Goal: Check status: Check status

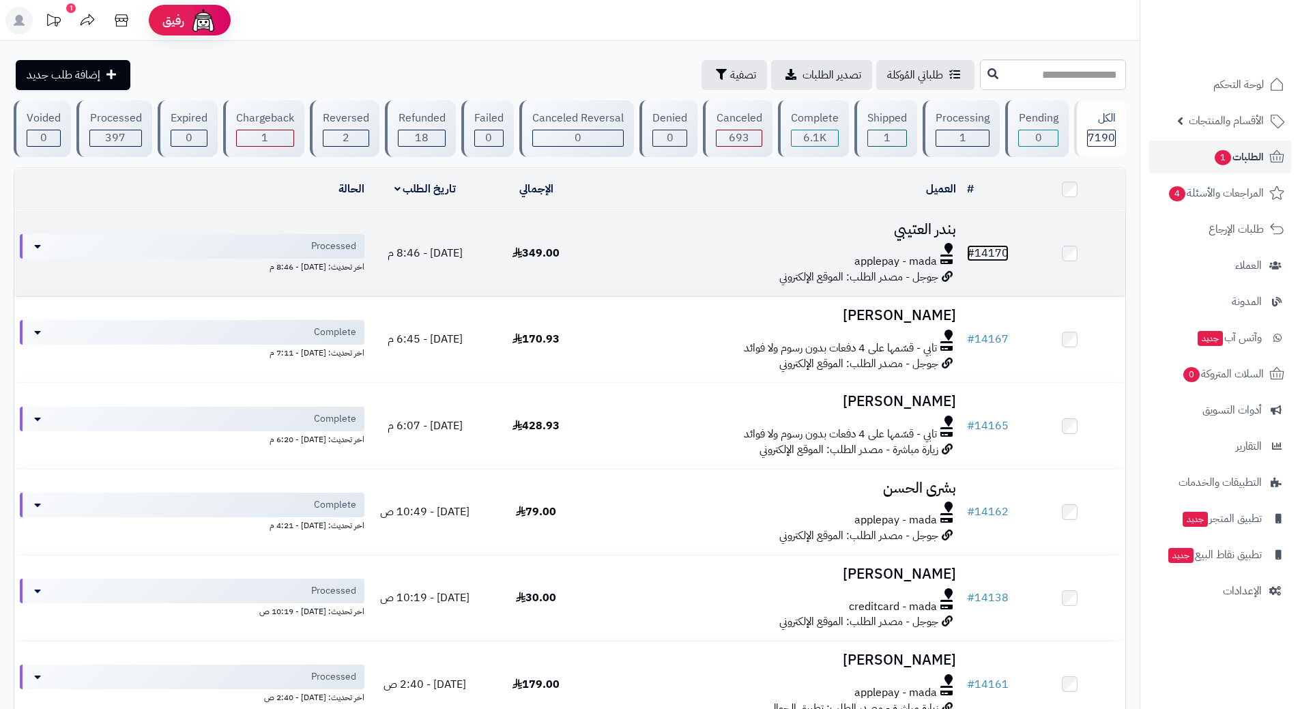
click at [1003, 250] on link "# 14170" at bounding box center [988, 253] width 42 height 16
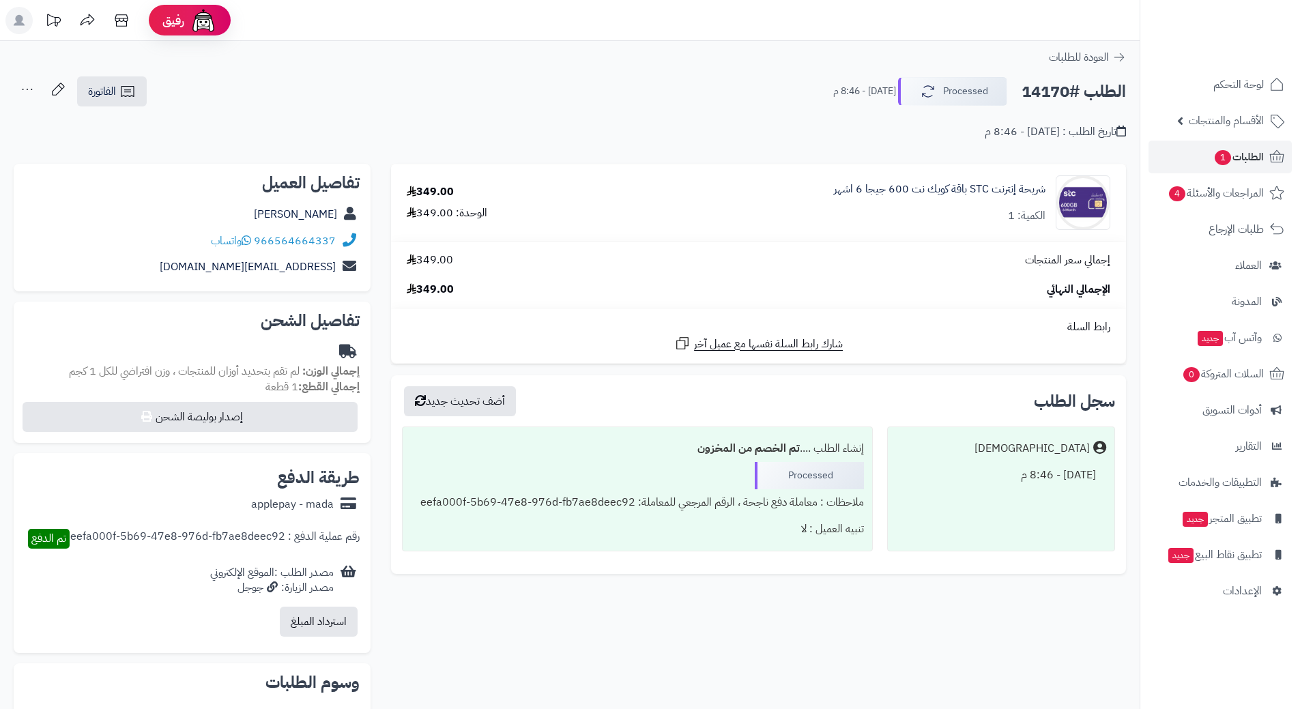
click at [1086, 91] on h2 "الطلب #14170" at bounding box center [1074, 92] width 104 height 28
copy div "الطلب #14170 Processed"
click at [316, 243] on link "966564664337" at bounding box center [295, 241] width 82 height 16
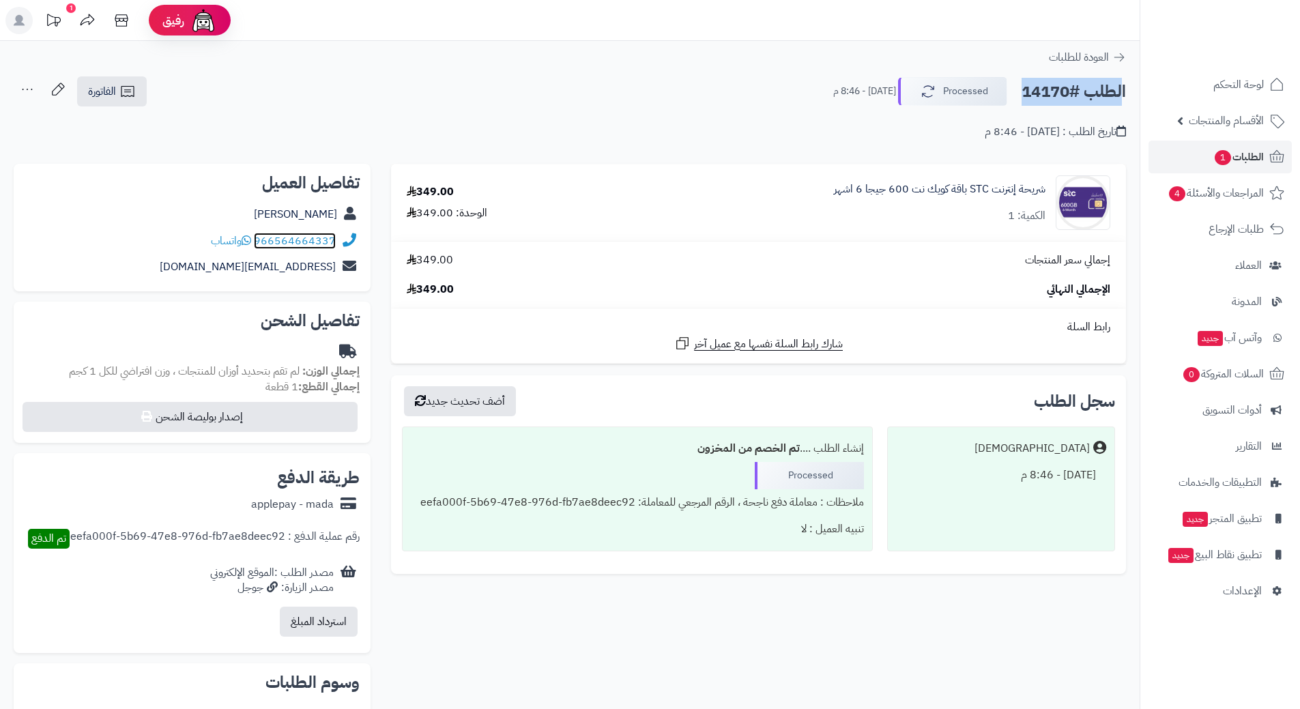
click at [321, 240] on link "966564664337" at bounding box center [295, 241] width 82 height 16
click at [950, 177] on div "شريحة إنترنت STC باقة كويك نت 600 جيجا 6 اشهر الكمية: 1" at bounding box center [857, 202] width 528 height 55
click at [950, 183] on link "شريحة إنترنت STC باقة كويك نت 600 جيجا 6 اشهر" at bounding box center [940, 190] width 212 height 16
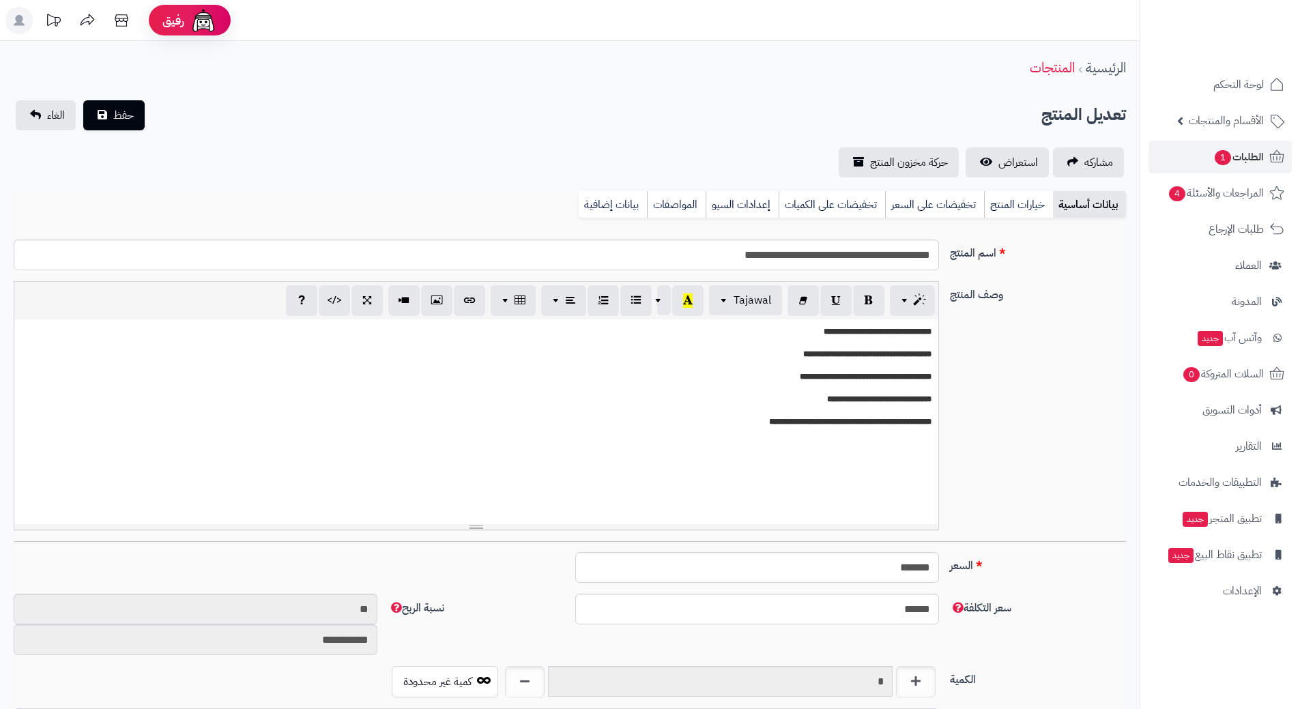
scroll to position [1188, 0]
click at [885, 260] on input "**********" at bounding box center [477, 255] width 926 height 31
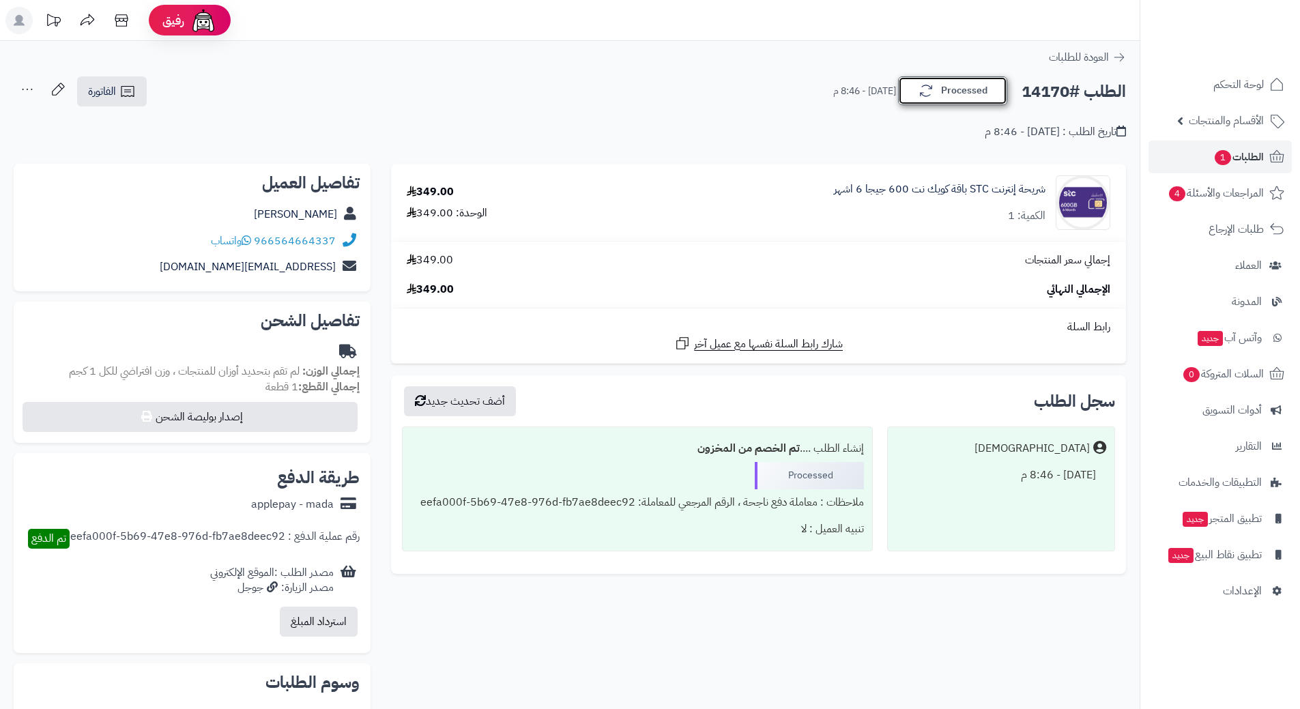
click at [988, 88] on button "Processed" at bounding box center [952, 90] width 109 height 29
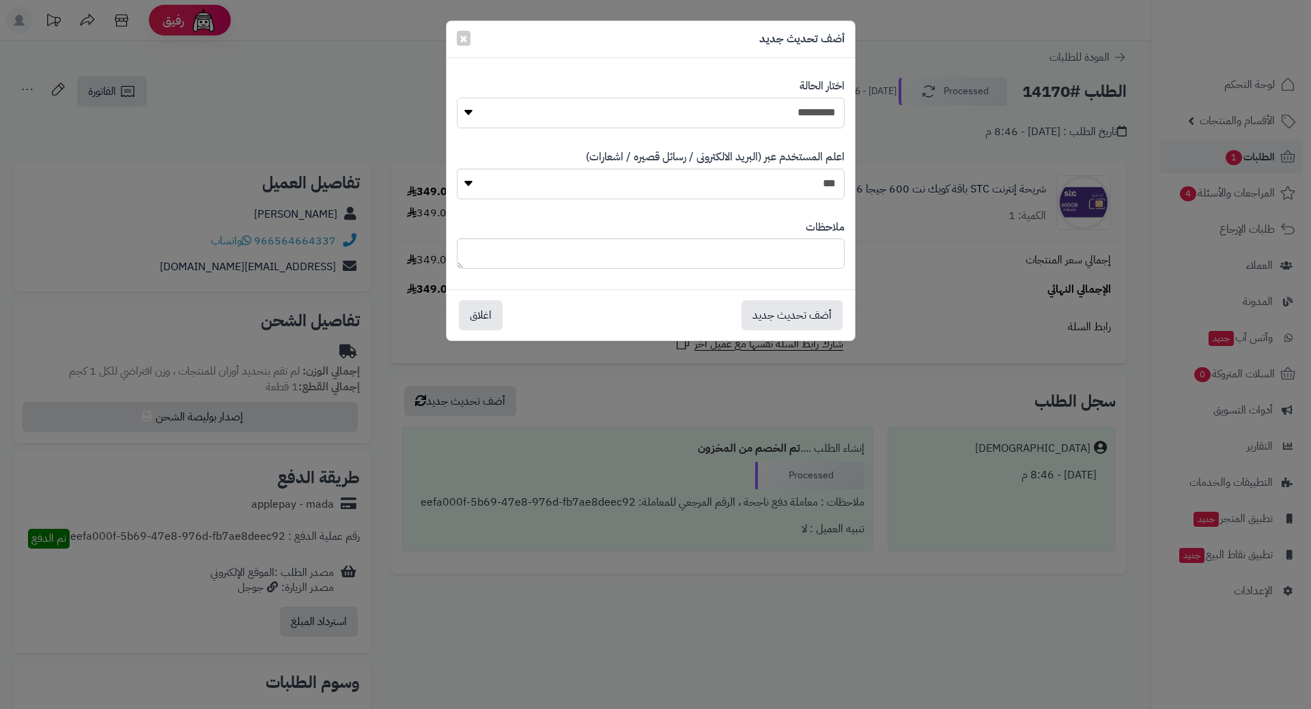
click at [743, 113] on select "**********" at bounding box center [651, 113] width 388 height 31
select select "*"
click at [457, 98] on select "**********" at bounding box center [651, 113] width 388 height 31
click at [825, 327] on button "أضف تحديث جديد" at bounding box center [791, 315] width 101 height 30
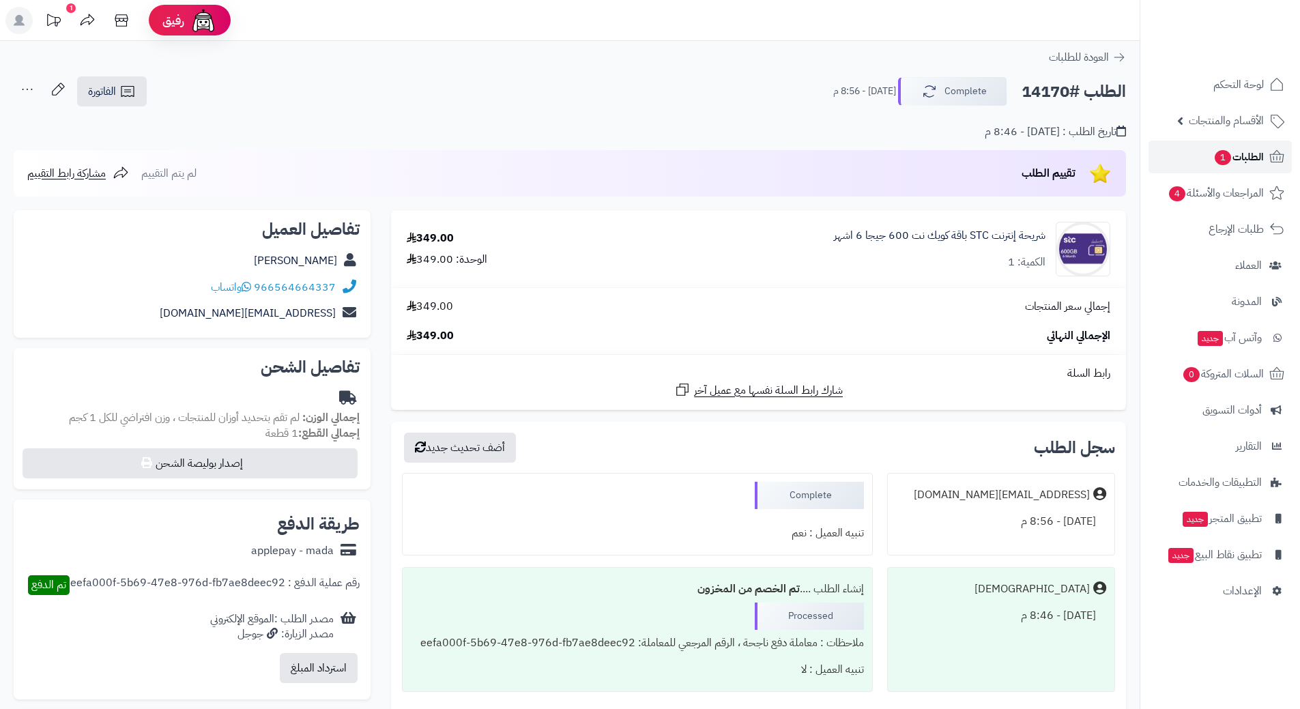
click at [1238, 152] on span "الطلبات 1" at bounding box center [1239, 156] width 51 height 19
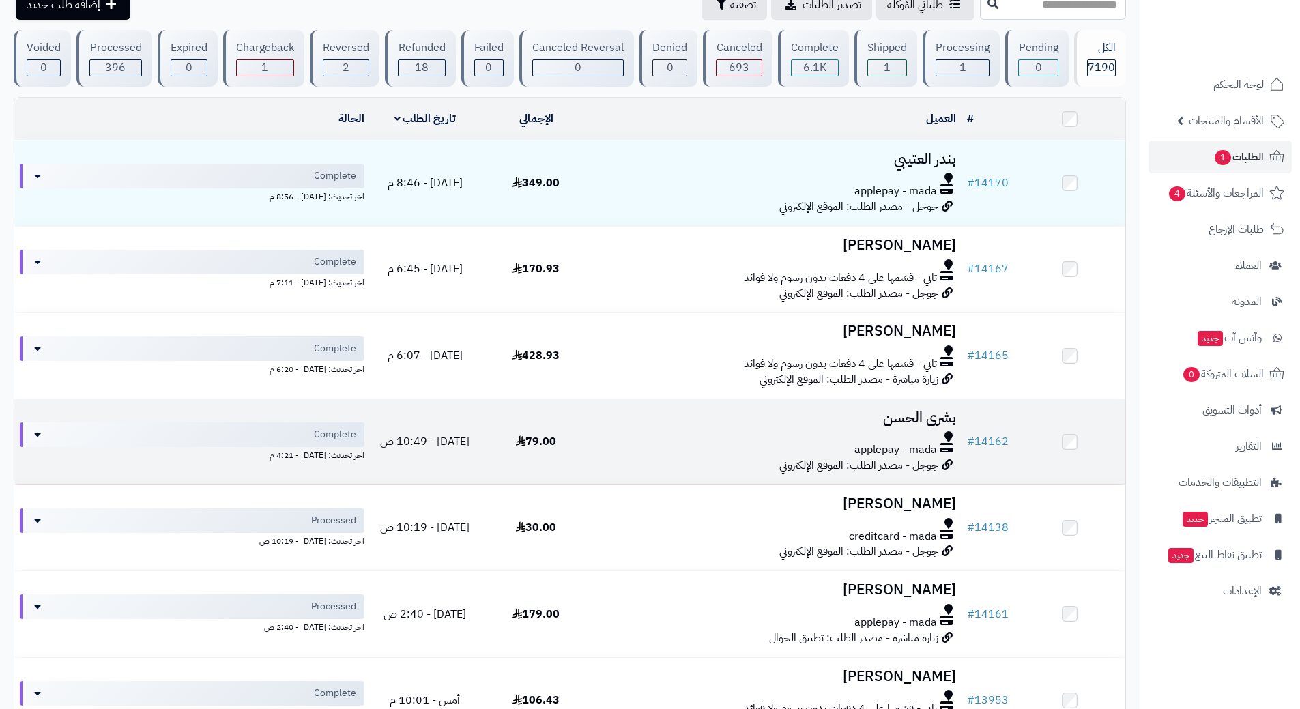
scroll to position [137, 0]
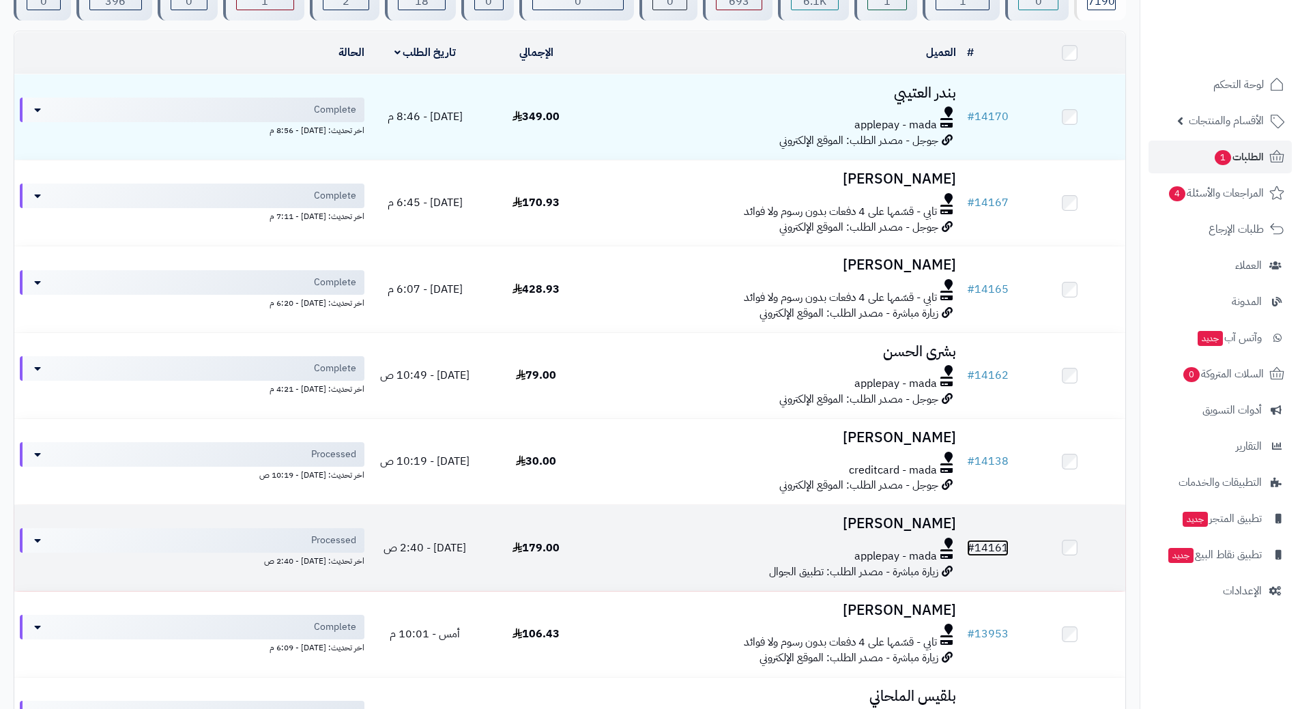
click at [1000, 546] on link "# 14161" at bounding box center [988, 548] width 42 height 16
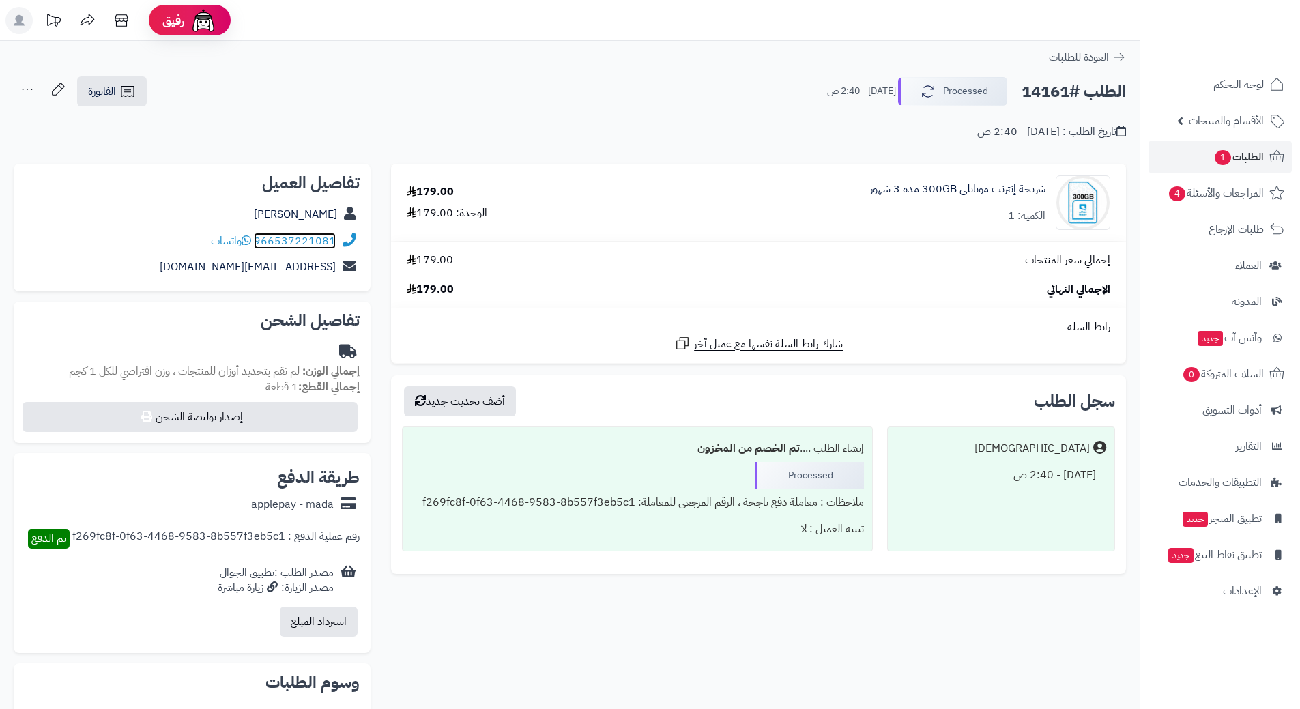
click at [313, 240] on link "966537221081" at bounding box center [295, 241] width 82 height 16
click at [335, 242] on link "966537221081" at bounding box center [295, 241] width 82 height 16
click at [1244, 157] on span "الطلبات 1" at bounding box center [1239, 156] width 51 height 19
